Goal: Obtain resource: Obtain resource

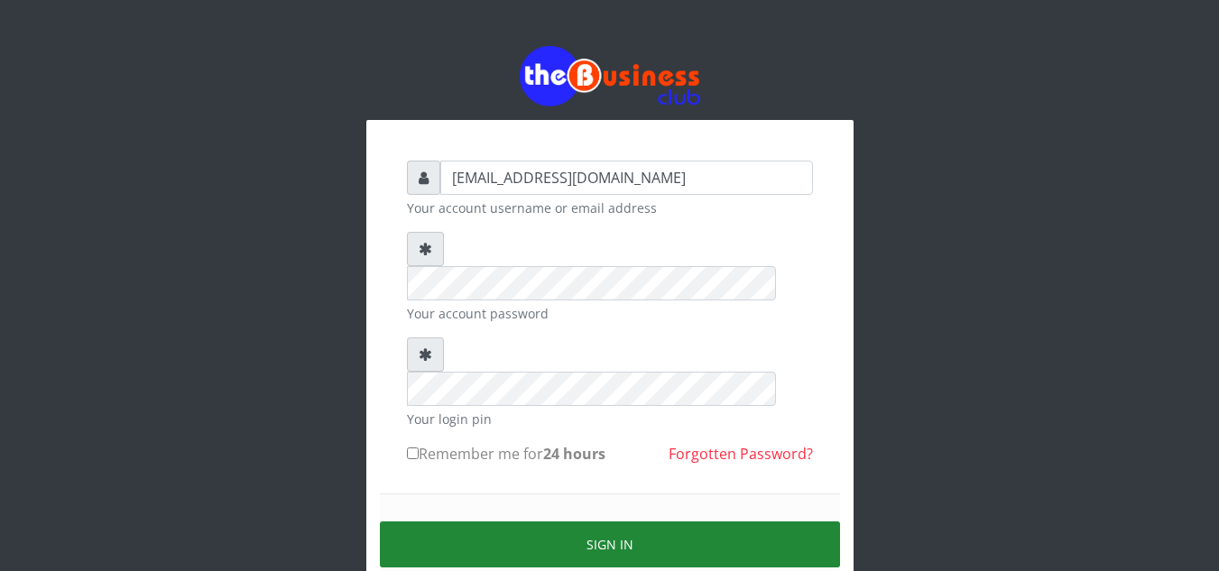
click at [582, 521] on button "Sign in" at bounding box center [610, 544] width 460 height 46
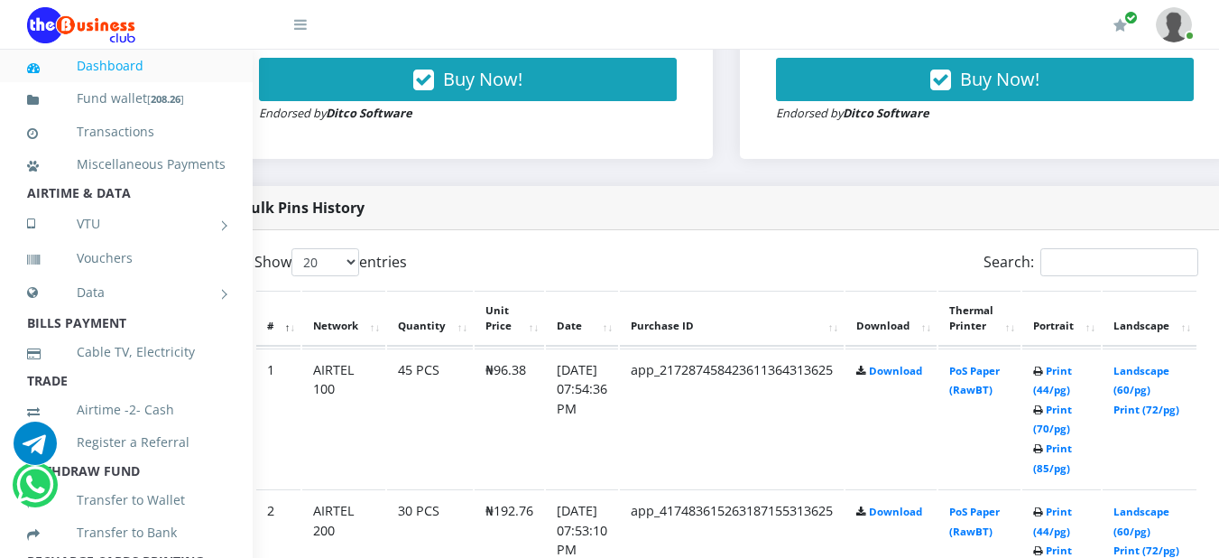
scroll to position [793, 52]
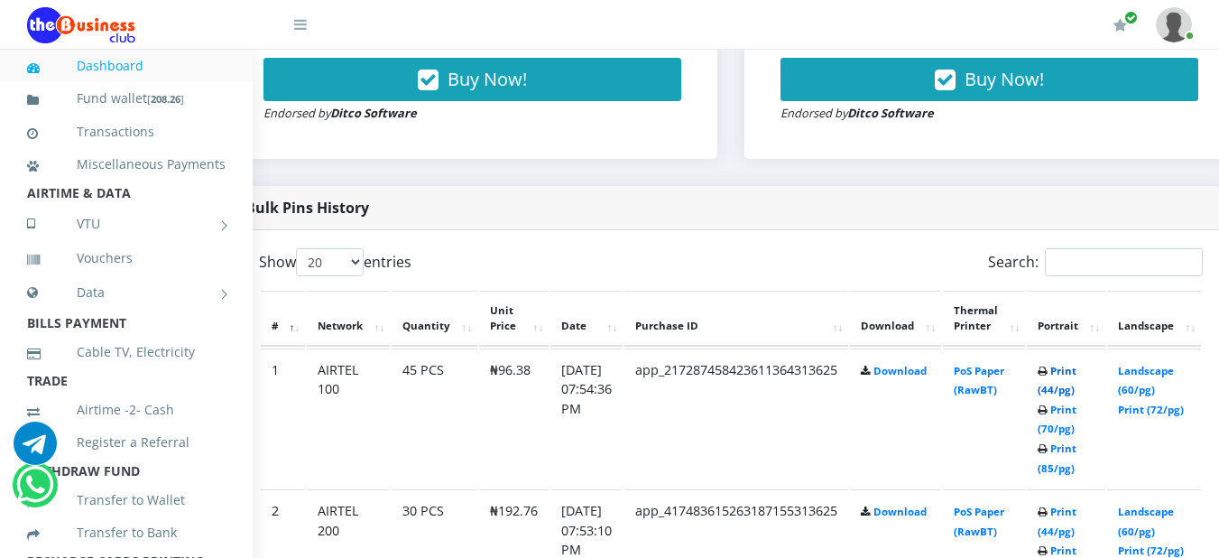
click at [1076, 374] on link "Print (44/pg)" at bounding box center [1056, 380] width 39 height 33
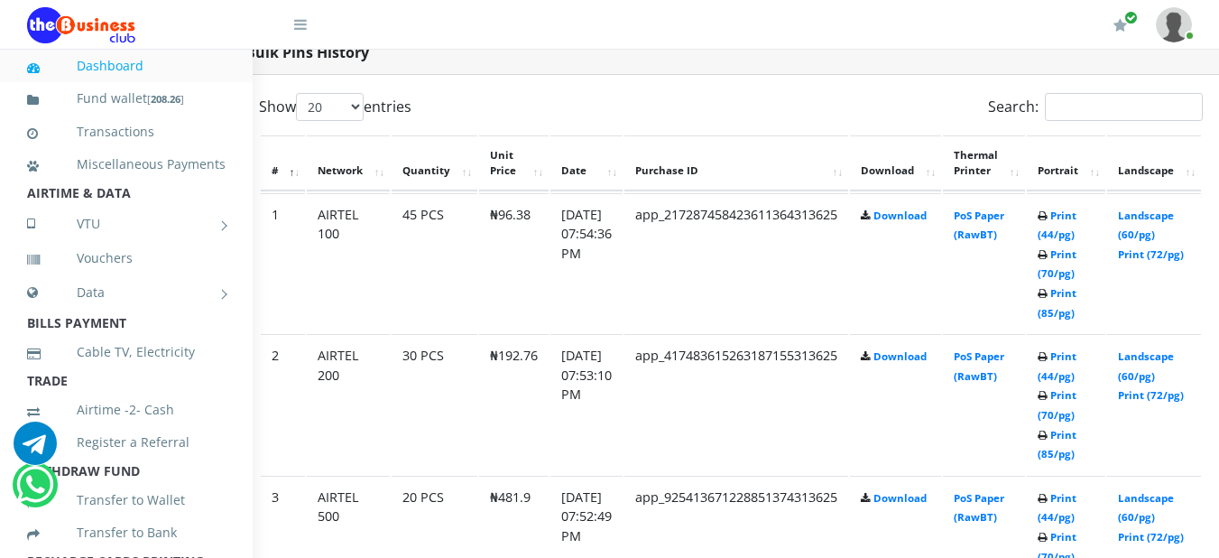
scroll to position [973, 52]
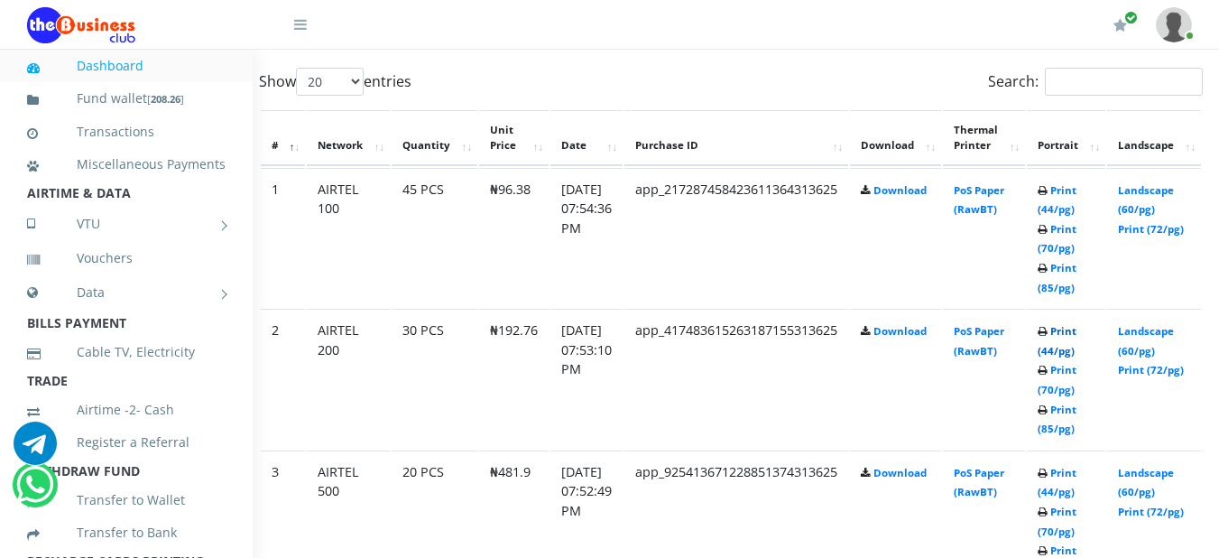
click at [1076, 341] on link "Print (44/pg)" at bounding box center [1056, 340] width 39 height 33
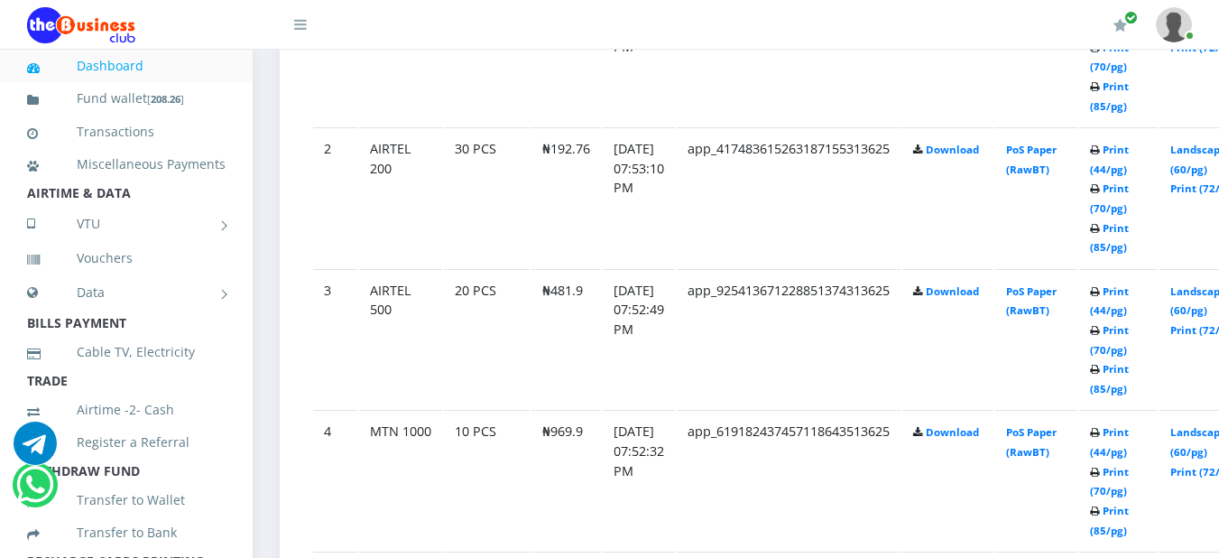
scroll to position [1191, 0]
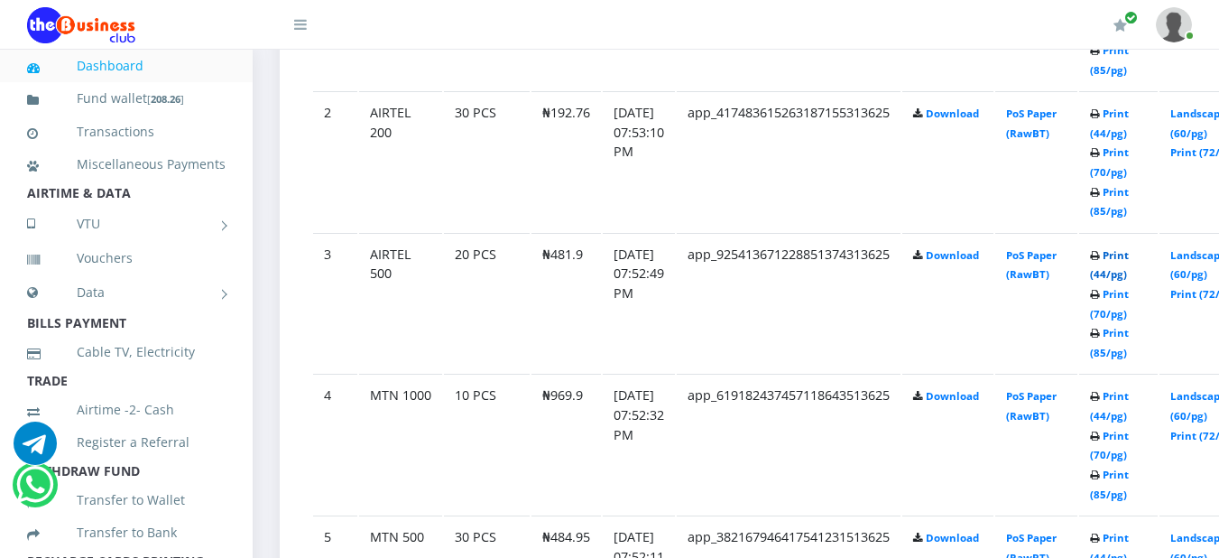
click at [1129, 262] on link "Print (44/pg)" at bounding box center [1109, 264] width 39 height 33
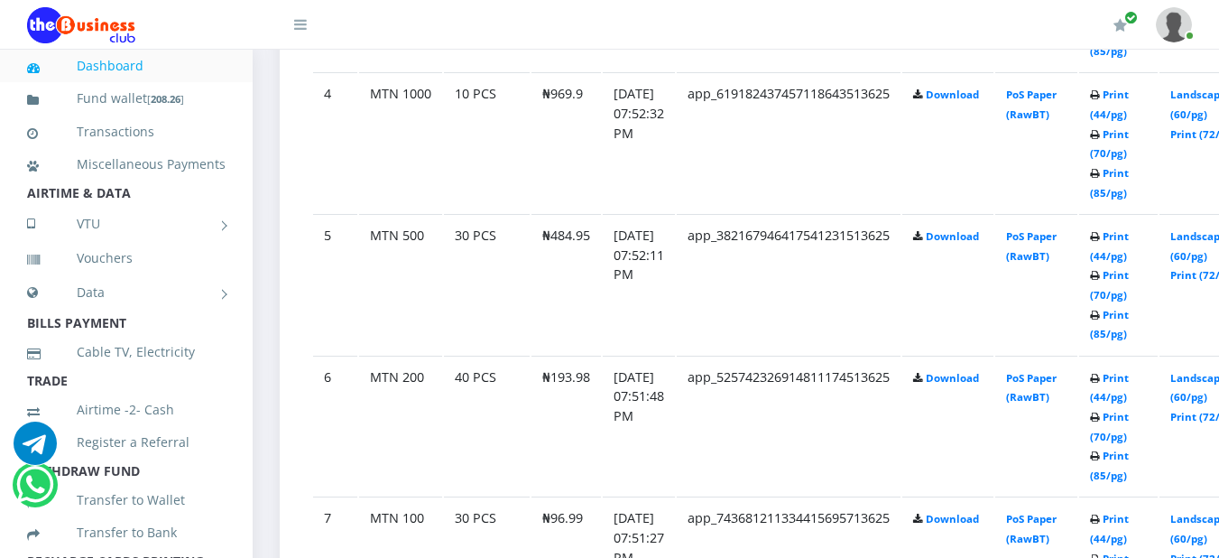
scroll to position [1456, 0]
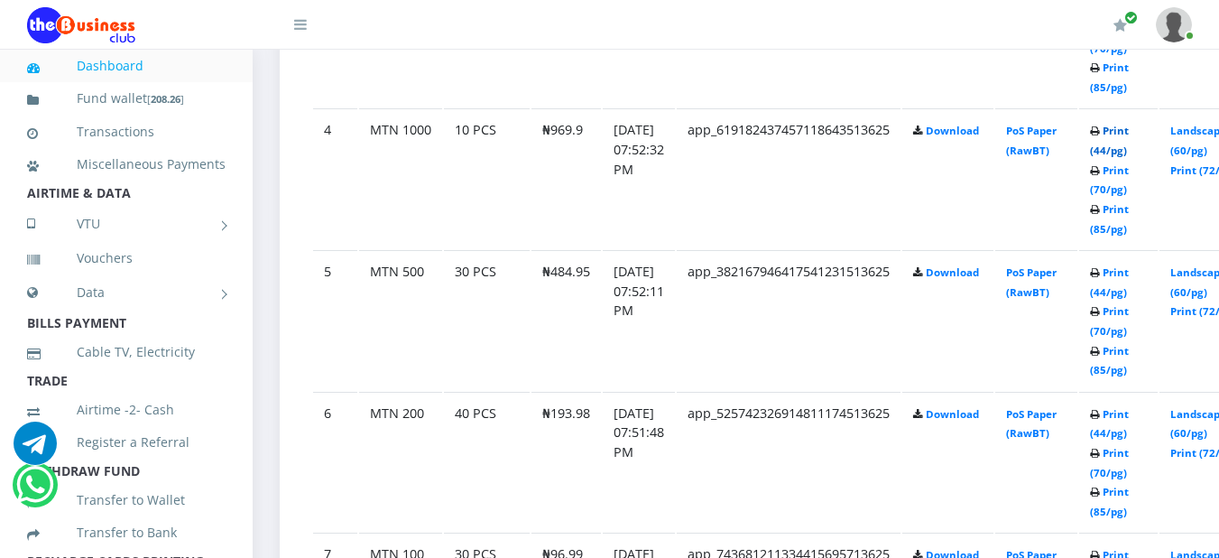
click at [1129, 134] on link "Print (44/pg)" at bounding box center [1109, 140] width 39 height 33
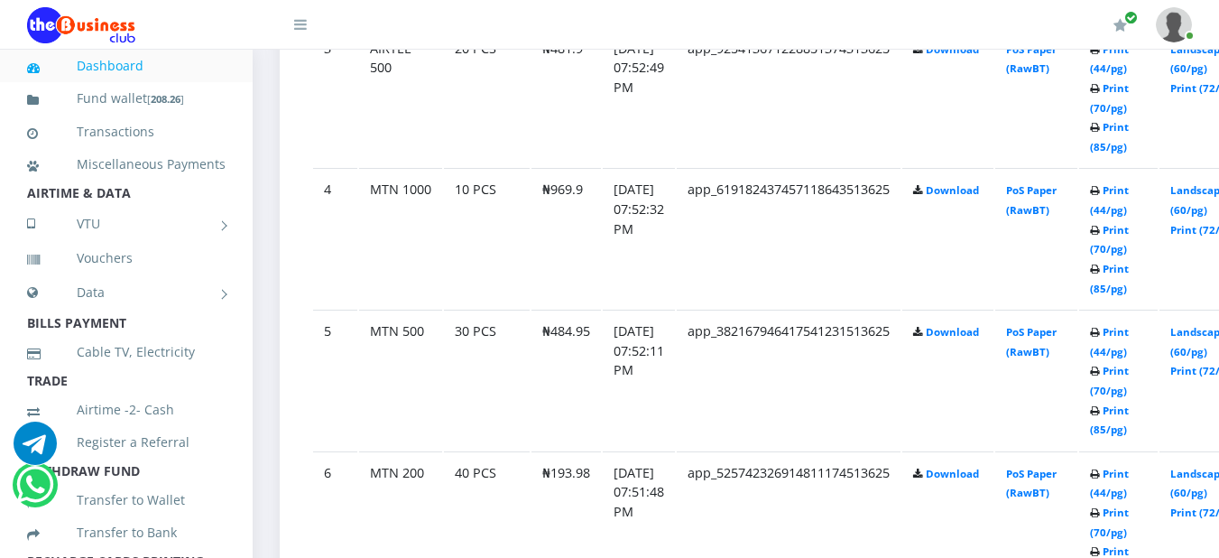
scroll to position [1456, 0]
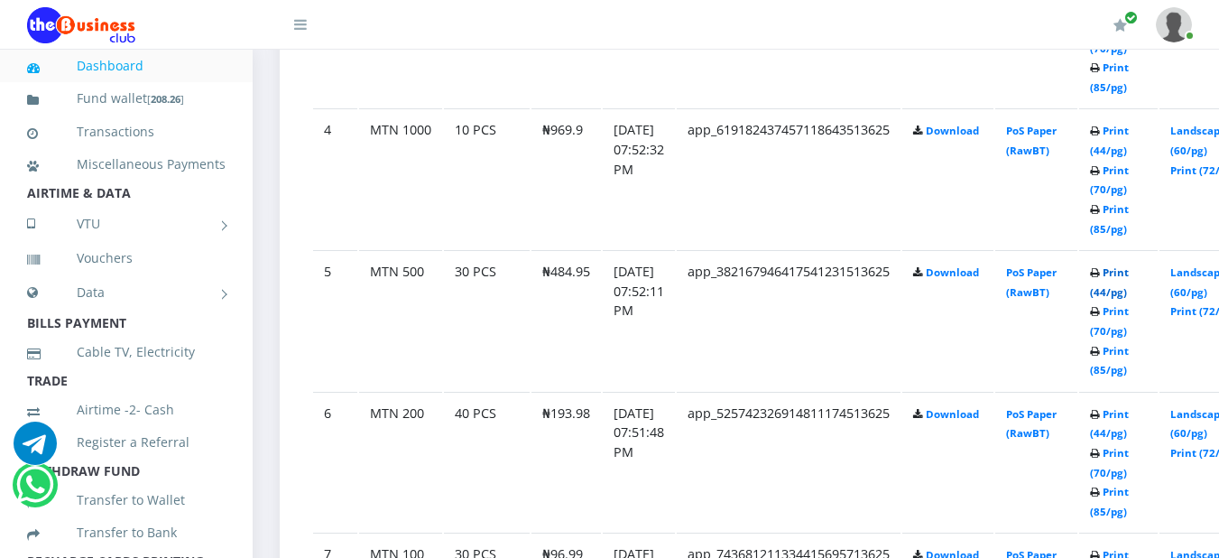
click at [1129, 278] on link "Print (44/pg)" at bounding box center [1109, 281] width 39 height 33
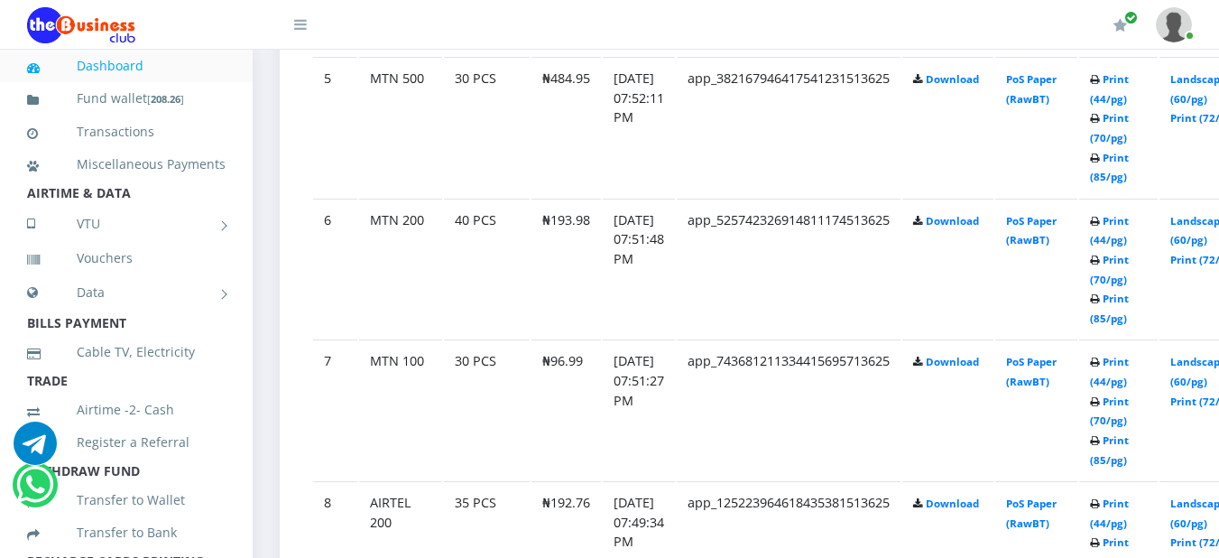
scroll to position [1685, 0]
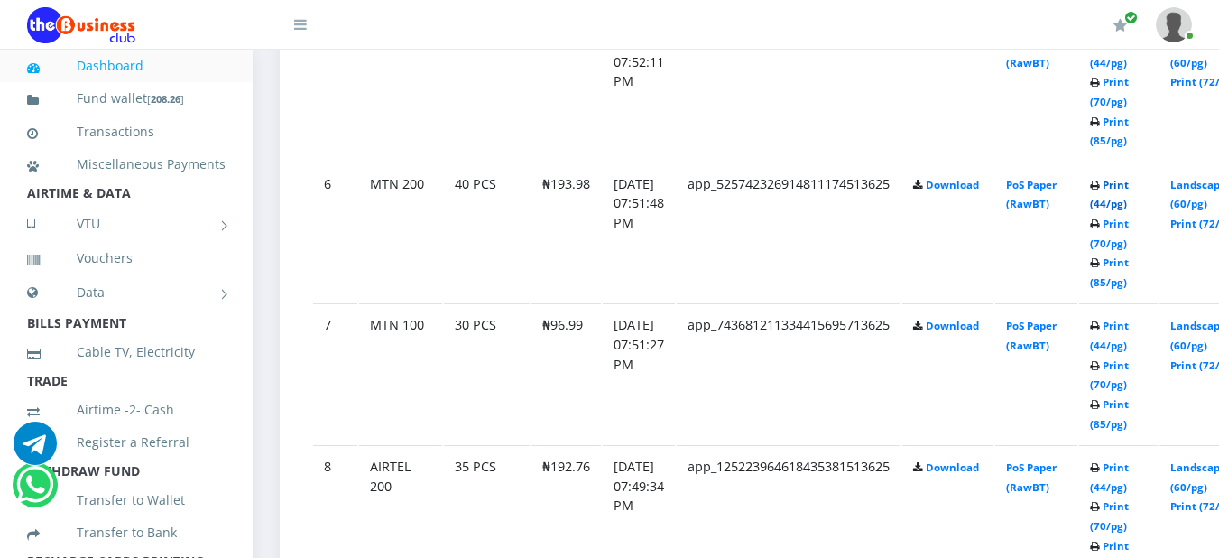
click at [1129, 192] on link "Print (44/pg)" at bounding box center [1109, 194] width 39 height 33
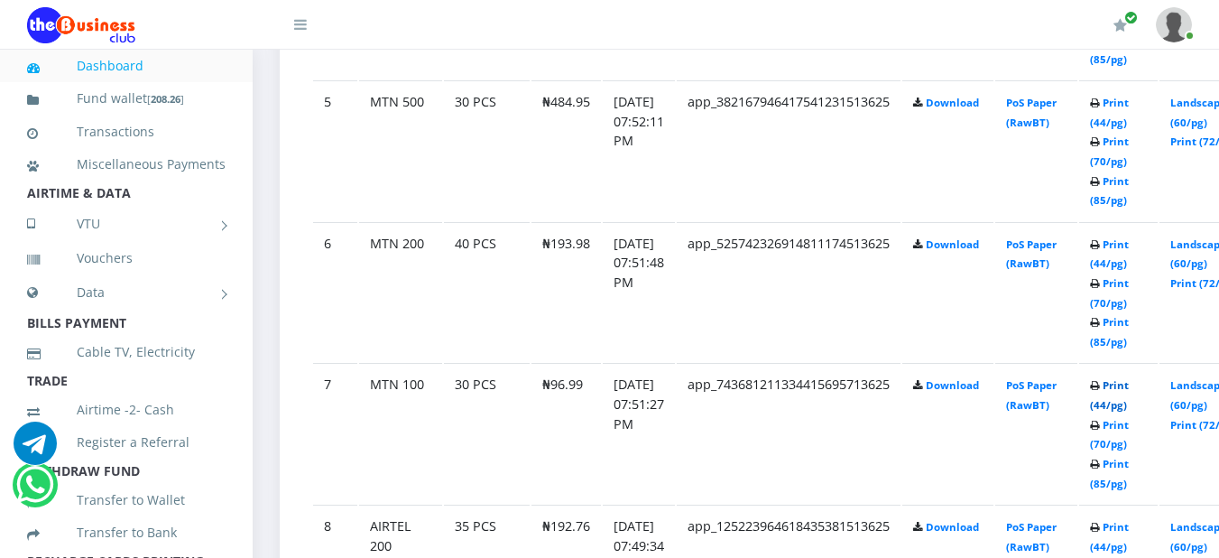
click at [1129, 393] on link "Print (44/pg)" at bounding box center [1109, 394] width 39 height 33
